Goal: Task Accomplishment & Management: Use online tool/utility

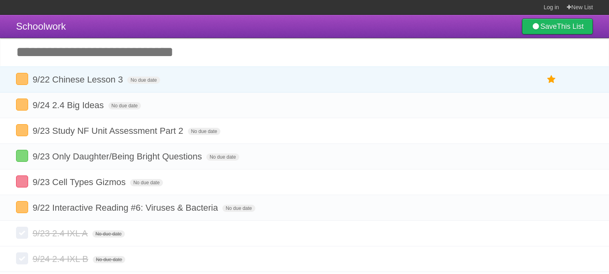
scroll to position [47, 0]
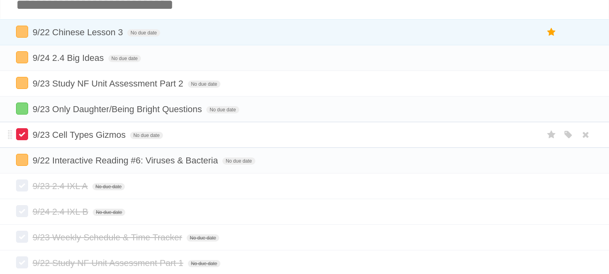
click at [22, 135] on label at bounding box center [22, 134] width 12 height 12
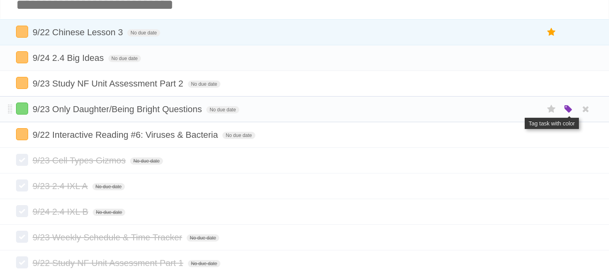
click at [567, 110] on icon "button" at bounding box center [567, 109] width 11 height 10
click at [533, 111] on label "Orange" at bounding box center [533, 109] width 9 height 9
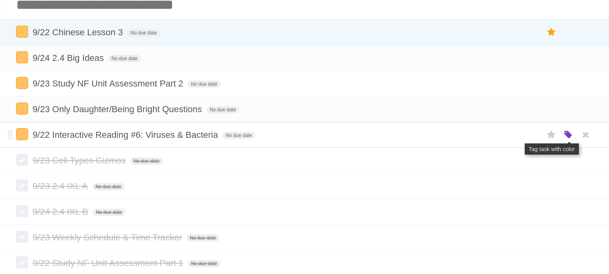
click at [566, 136] on icon "button" at bounding box center [567, 135] width 11 height 10
click at [491, 136] on label "Red" at bounding box center [489, 134] width 9 height 9
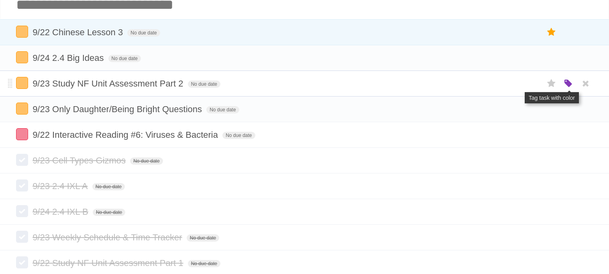
click at [566, 80] on icon "button" at bounding box center [567, 84] width 11 height 10
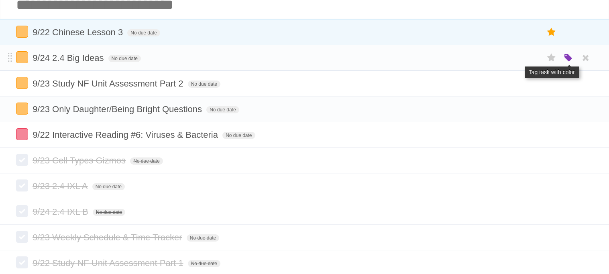
click at [566, 60] on icon "button" at bounding box center [567, 58] width 11 height 10
click at [513, 57] on label "Green" at bounding box center [511, 57] width 9 height 9
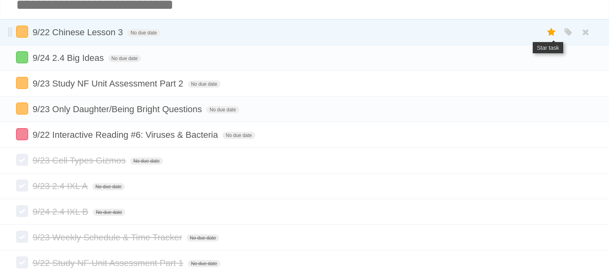
click at [554, 34] on icon at bounding box center [551, 32] width 11 height 13
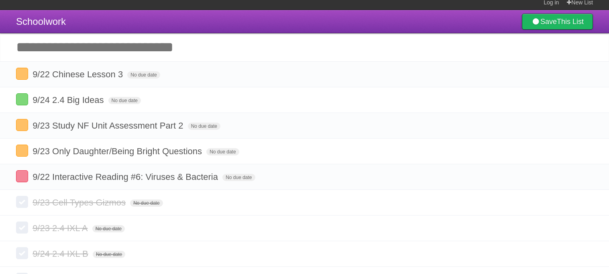
scroll to position [0, 0]
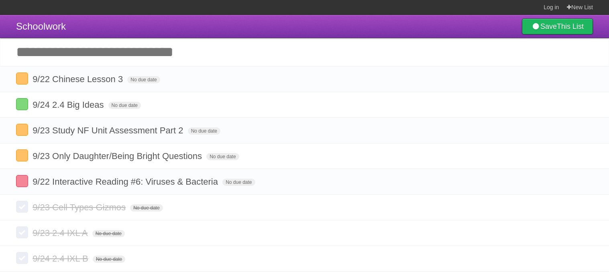
click at [357, 45] on input "Add another task" at bounding box center [304, 52] width 609 height 28
type input "**********"
click input "*********" at bounding box center [0, 0] width 0 height 0
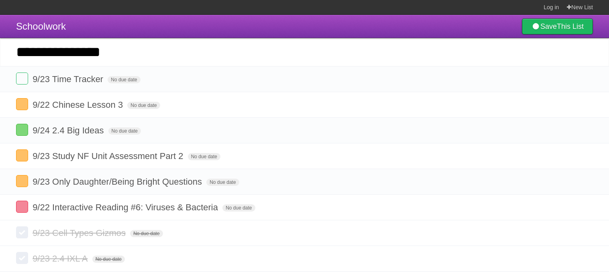
type input "**********"
click input "*********" at bounding box center [0, 0] width 0 height 0
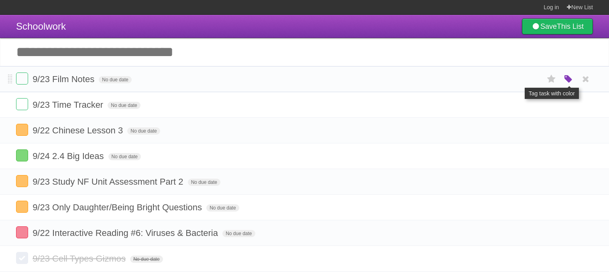
click at [563, 78] on icon "button" at bounding box center [567, 79] width 11 height 10
click at [514, 78] on label "Green" at bounding box center [511, 79] width 9 height 9
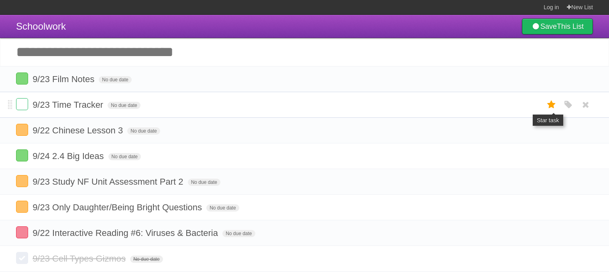
click at [549, 105] on icon at bounding box center [551, 104] width 11 height 13
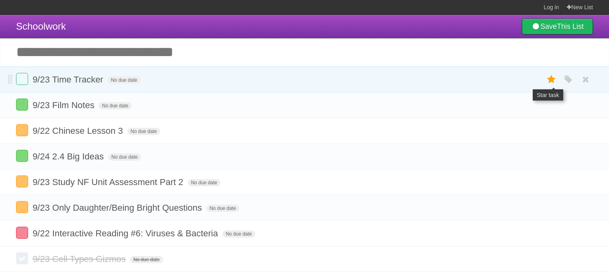
click at [547, 80] on icon at bounding box center [551, 79] width 11 height 13
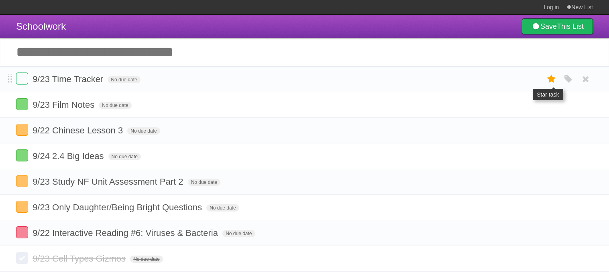
click at [549, 82] on icon at bounding box center [551, 79] width 11 height 13
click at [566, 77] on icon "button" at bounding box center [567, 79] width 11 height 10
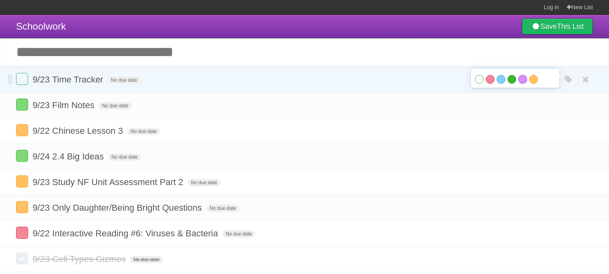
click at [513, 80] on label "Green" at bounding box center [511, 79] width 9 height 9
click at [395, 79] on form "9/23 Time Tracker No due date White Red Blue Green Purple Orange" at bounding box center [304, 79] width 576 height 13
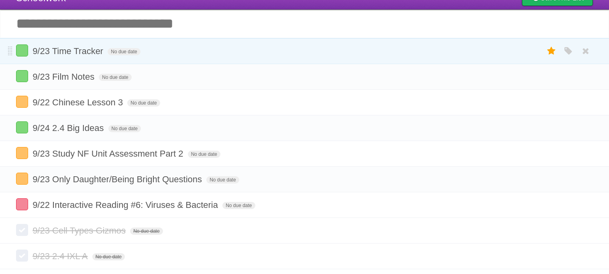
scroll to position [29, 0]
